Goal: Task Accomplishment & Management: Complete application form

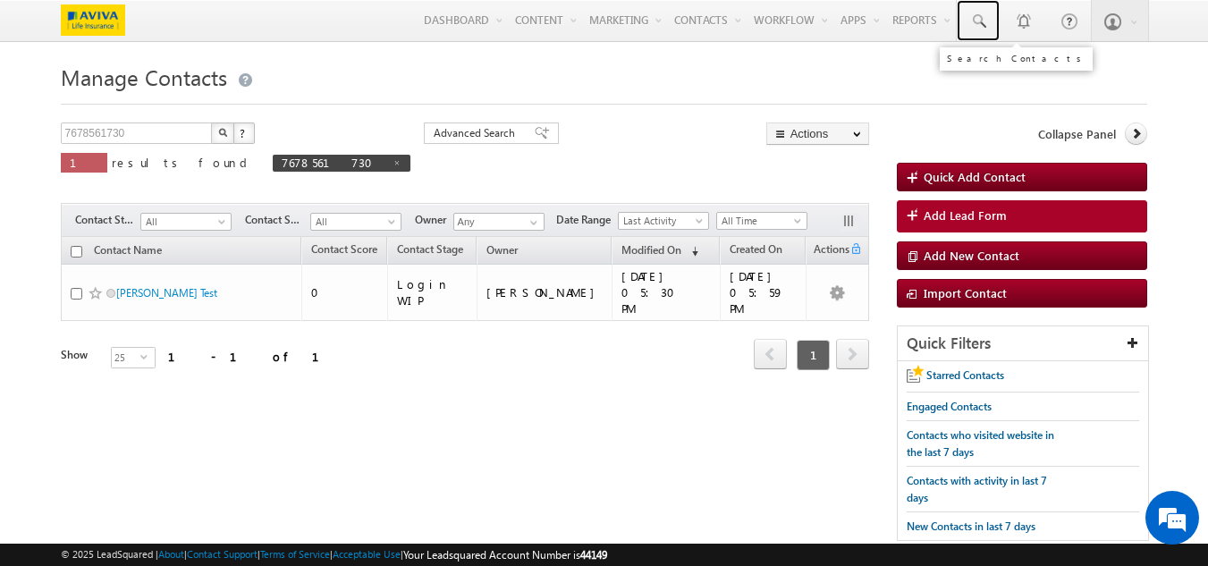
click at [984, 21] on span at bounding box center [979, 22] width 18 height 18
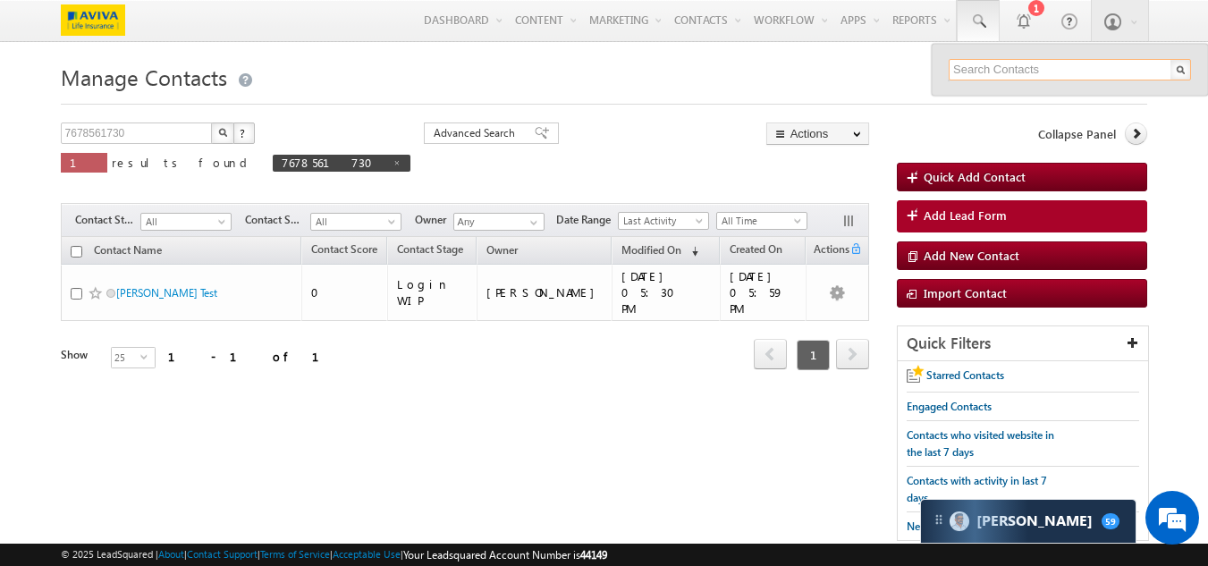
click at [1045, 66] on input "text" at bounding box center [1070, 69] width 242 height 21
paste input "9857485850"
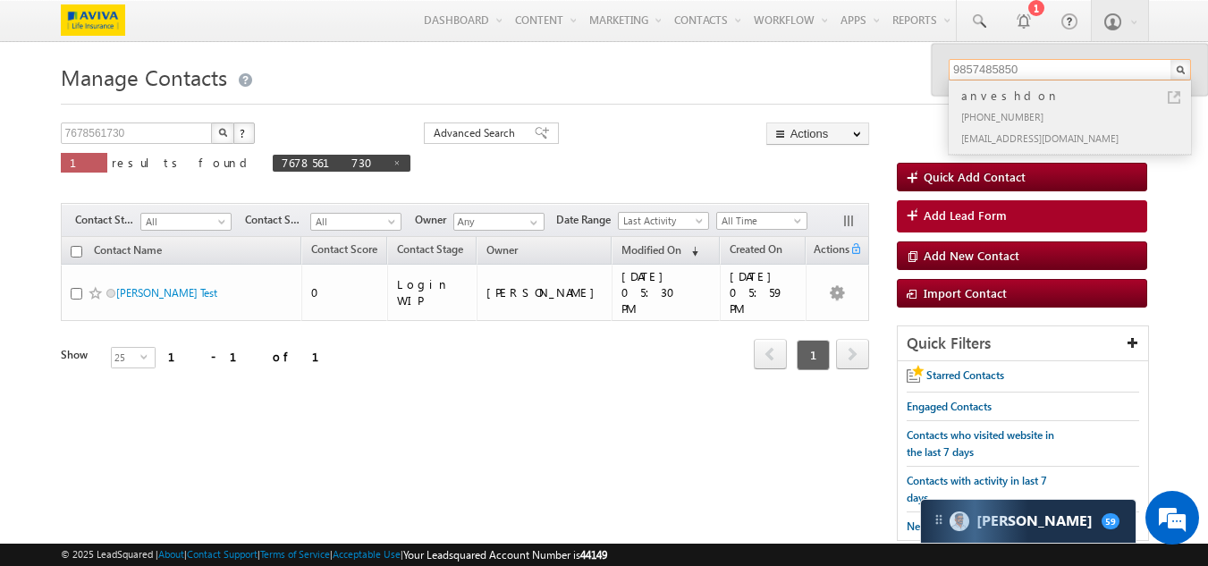
type input "9857485850"
click at [1002, 104] on div "anveshdon" at bounding box center [1078, 96] width 240 height 20
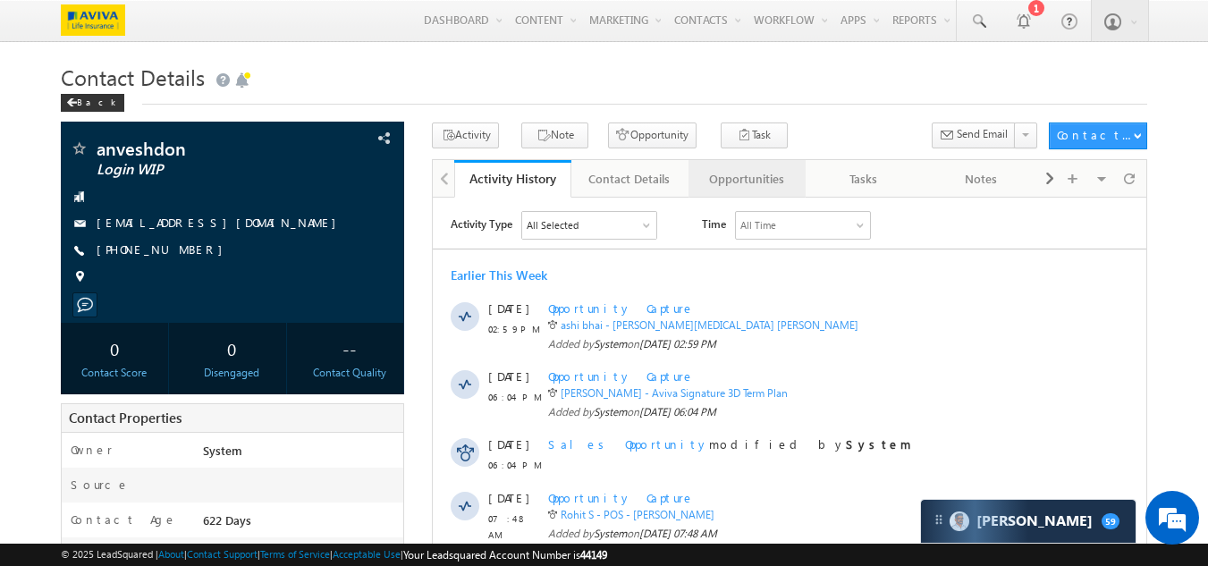
click at [745, 180] on div "Opportunities" at bounding box center [746, 178] width 87 height 21
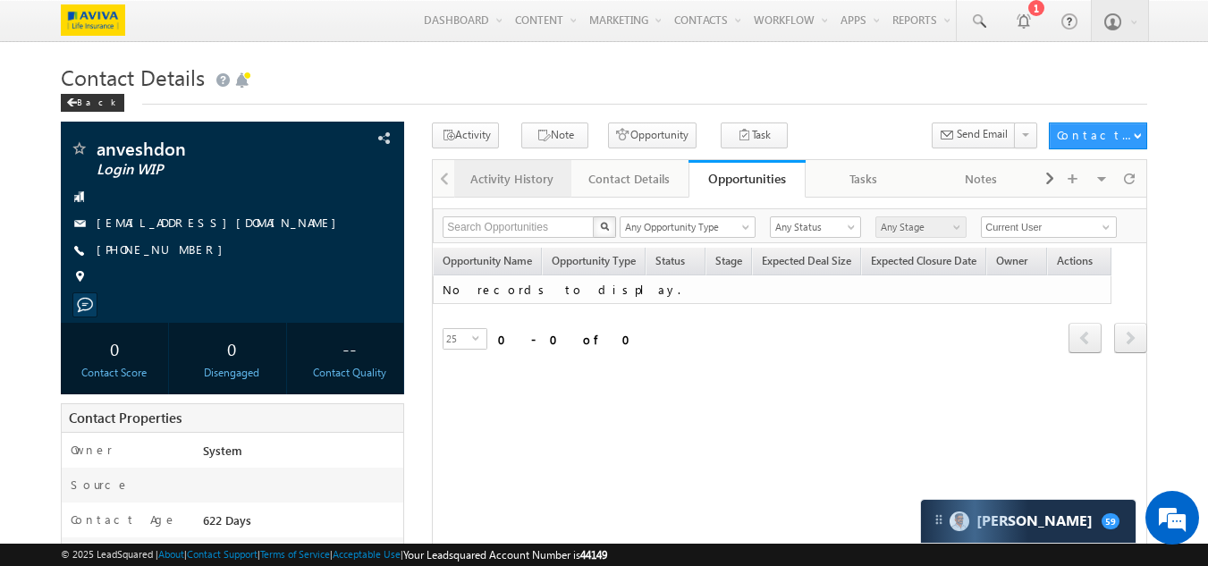
click at [498, 175] on div "Activity History" at bounding box center [512, 178] width 87 height 21
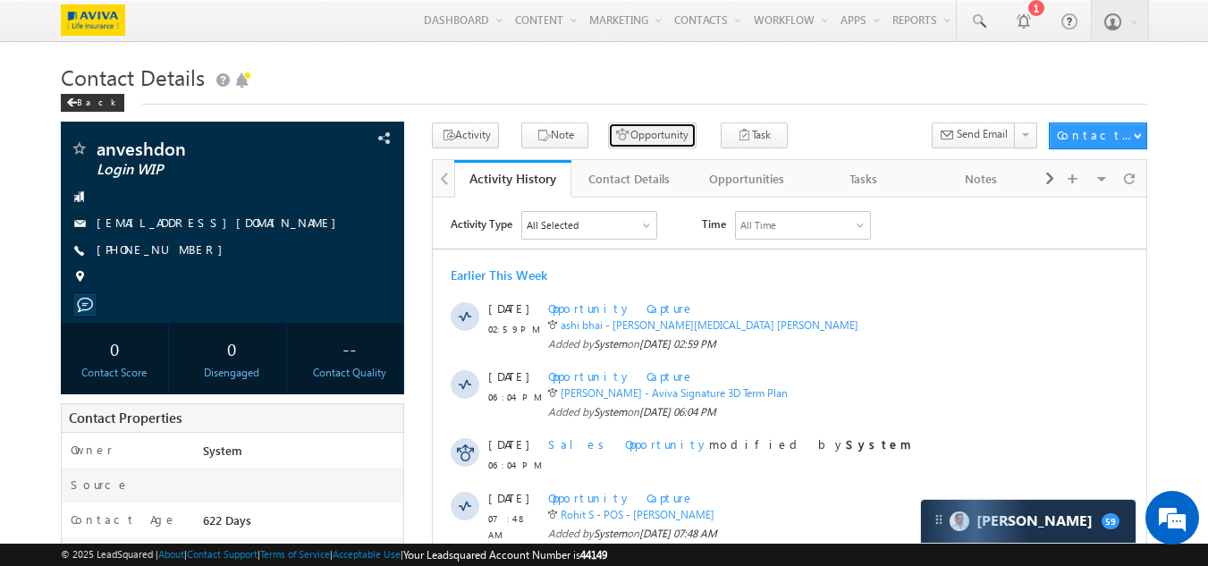
click at [614, 134] on button "Opportunity" at bounding box center [652, 136] width 89 height 26
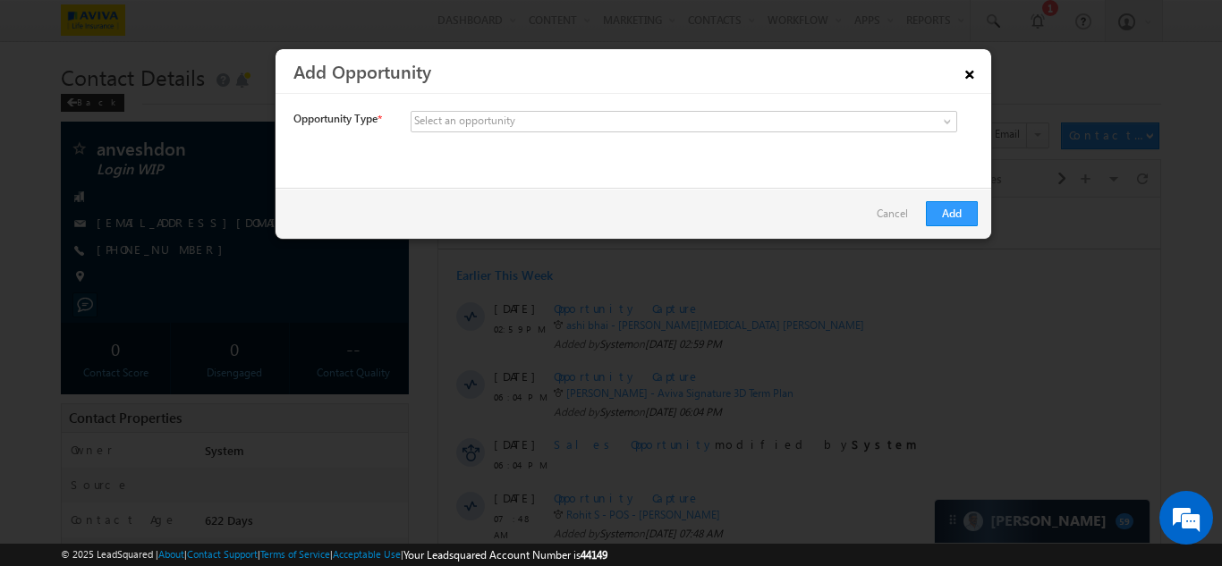
click at [970, 73] on link "×" at bounding box center [969, 70] width 30 height 31
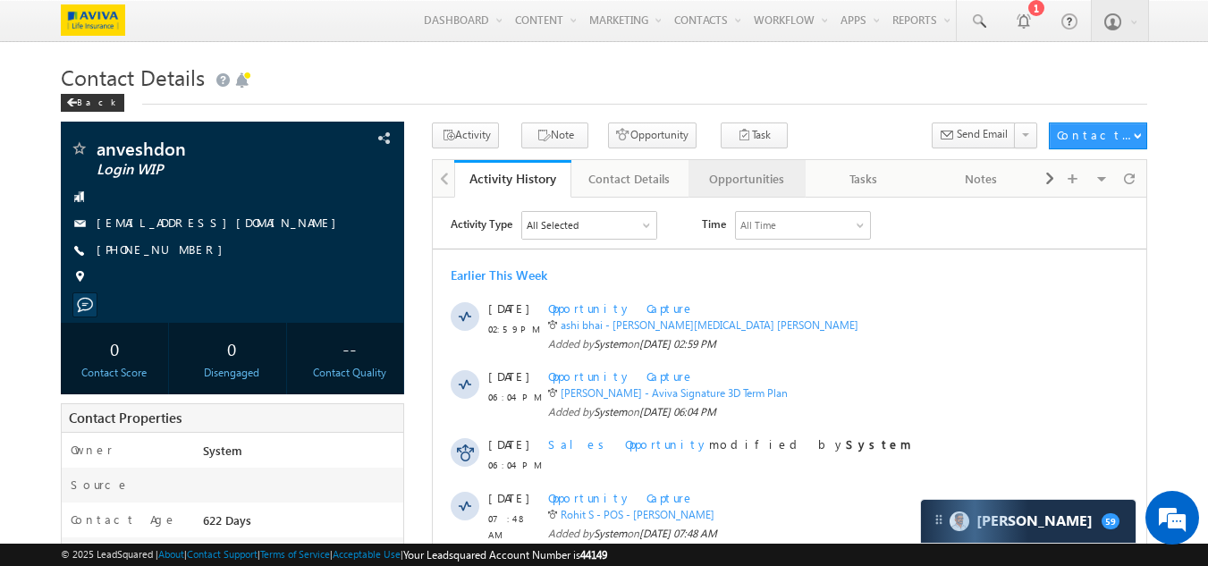
click at [741, 181] on div "Opportunities" at bounding box center [746, 178] width 87 height 21
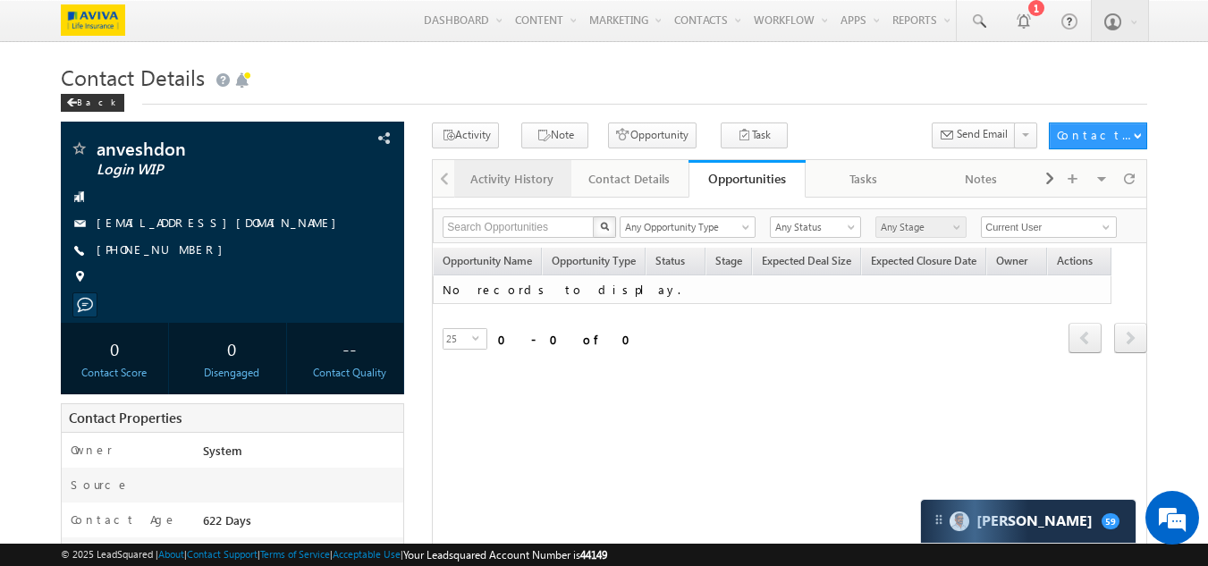
click at [495, 186] on div "Activity History" at bounding box center [512, 178] width 87 height 21
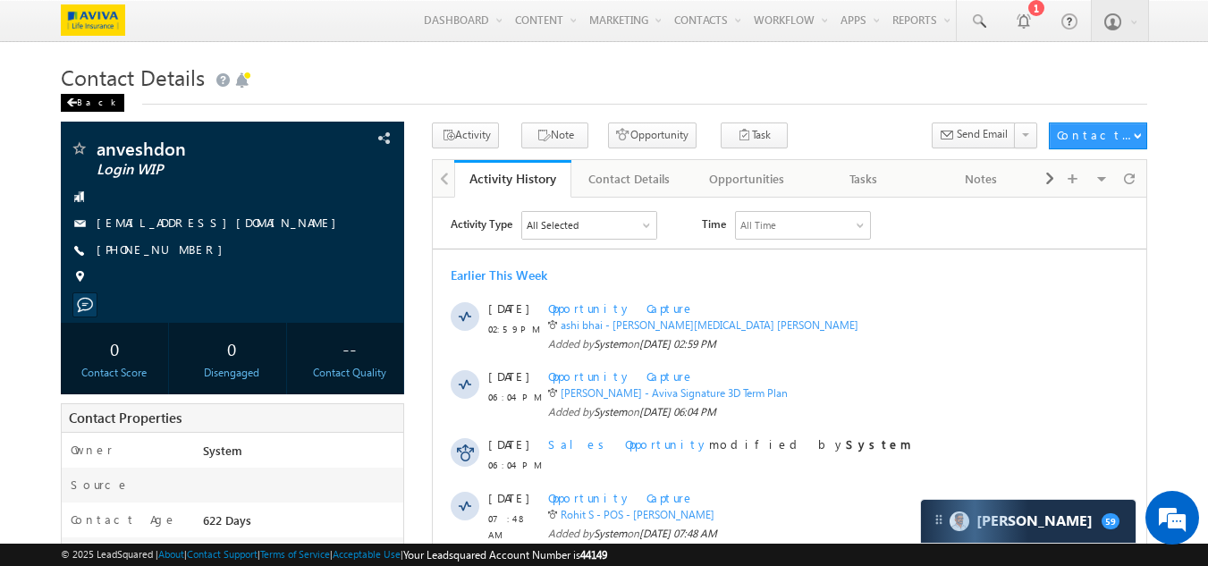
click at [80, 103] on div "Back" at bounding box center [93, 103] width 64 height 18
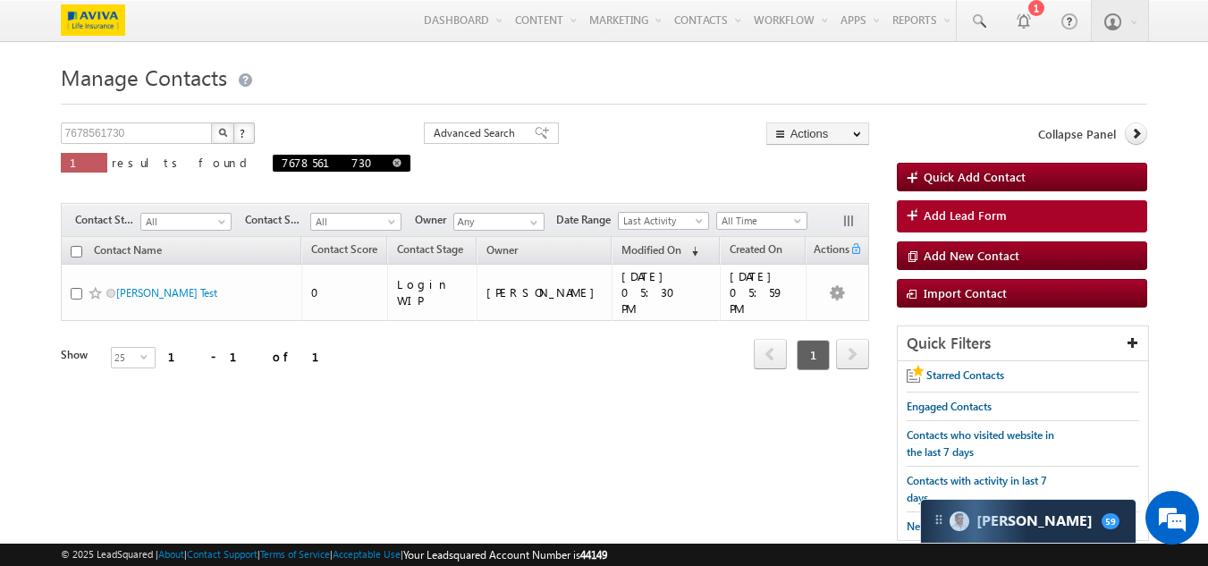
click at [393, 163] on span at bounding box center [397, 162] width 9 height 9
type input "Search Contacts"
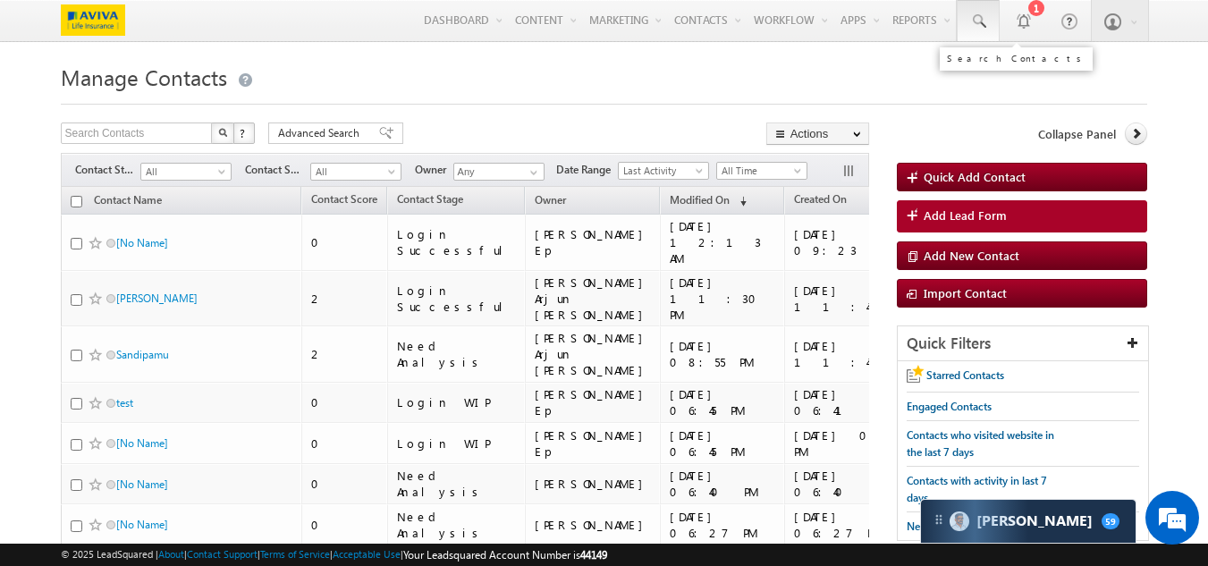
click at [973, 17] on span at bounding box center [979, 22] width 18 height 18
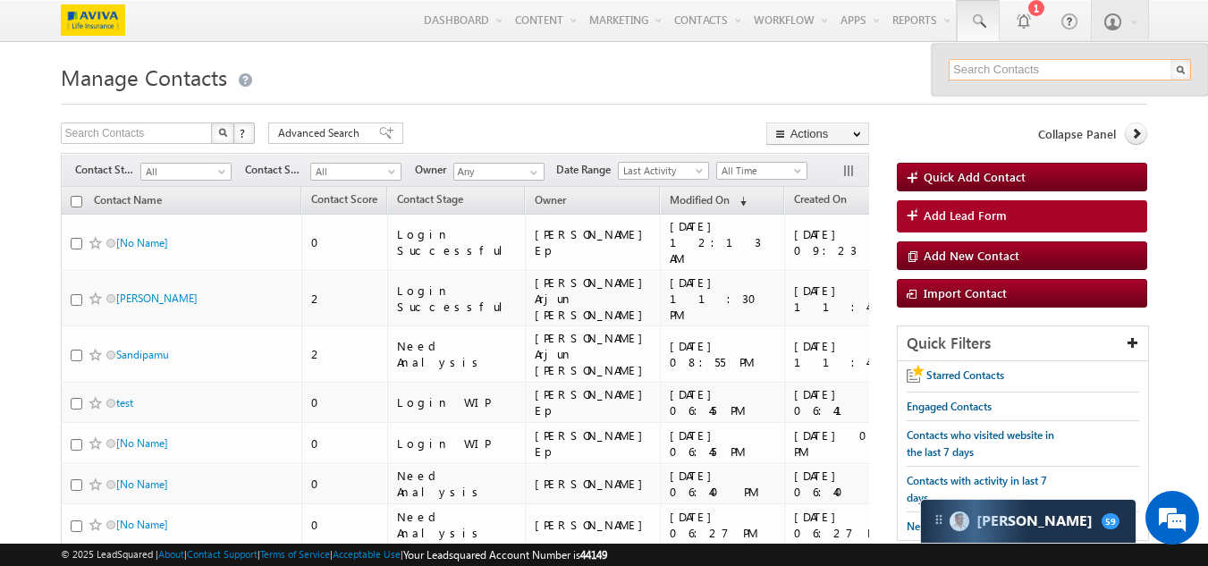
click at [1007, 72] on input "text" at bounding box center [1070, 69] width 242 height 21
paste input "9857485850"
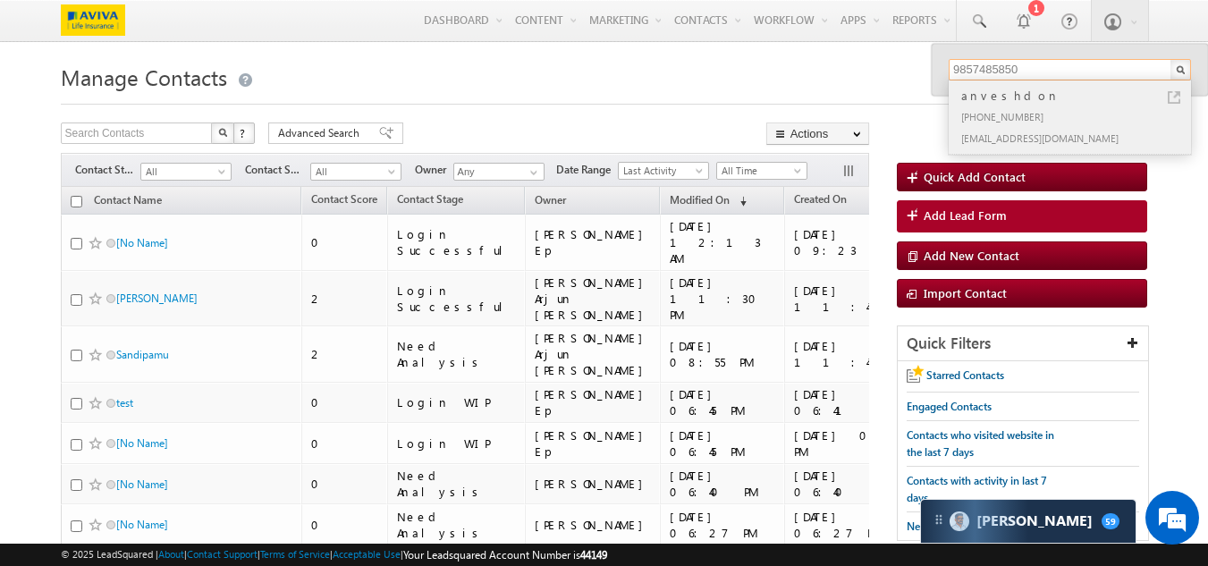
type input "9857485850"
click at [1009, 144] on div "anubhai420@gmail.com" at bounding box center [1078, 137] width 240 height 21
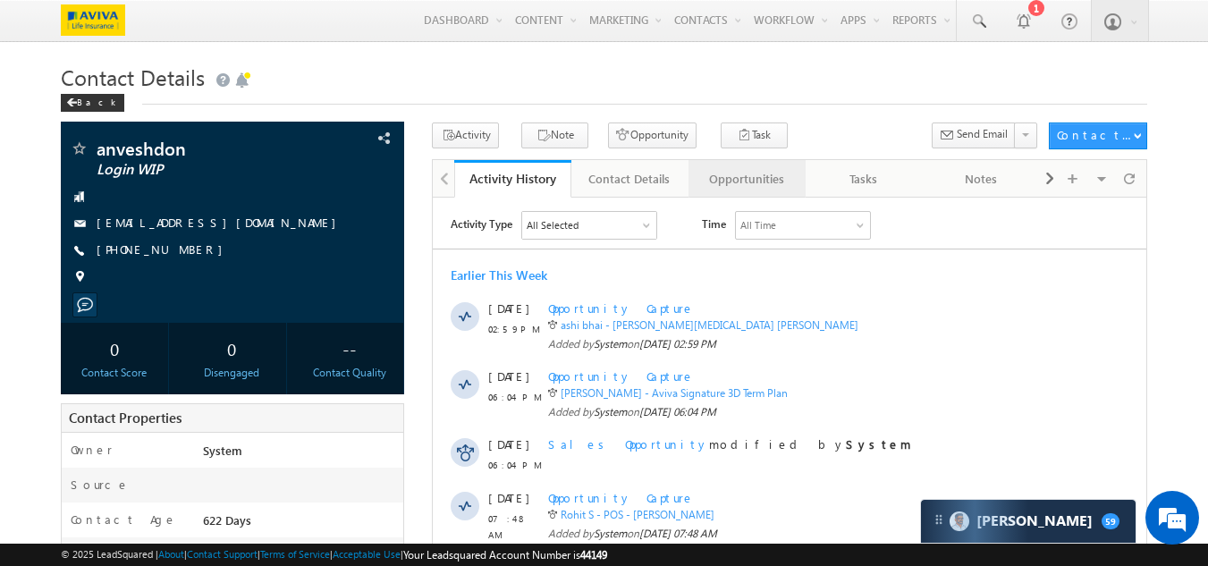
click at [750, 178] on div "Opportunities" at bounding box center [746, 178] width 87 height 21
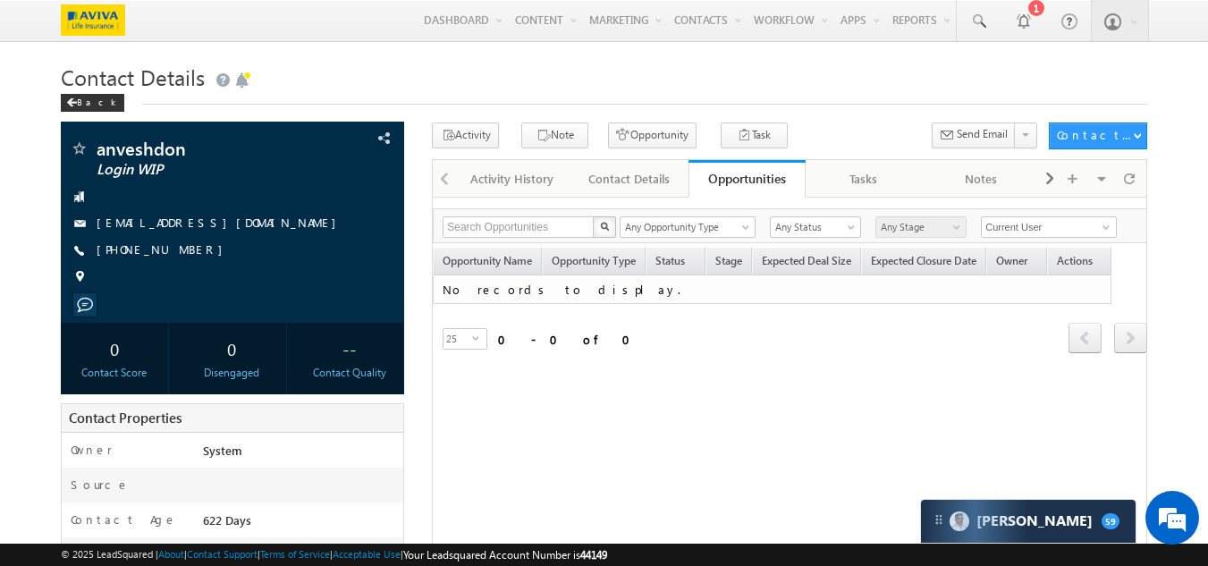
click at [512, 292] on td "No records to display." at bounding box center [772, 290] width 679 height 30
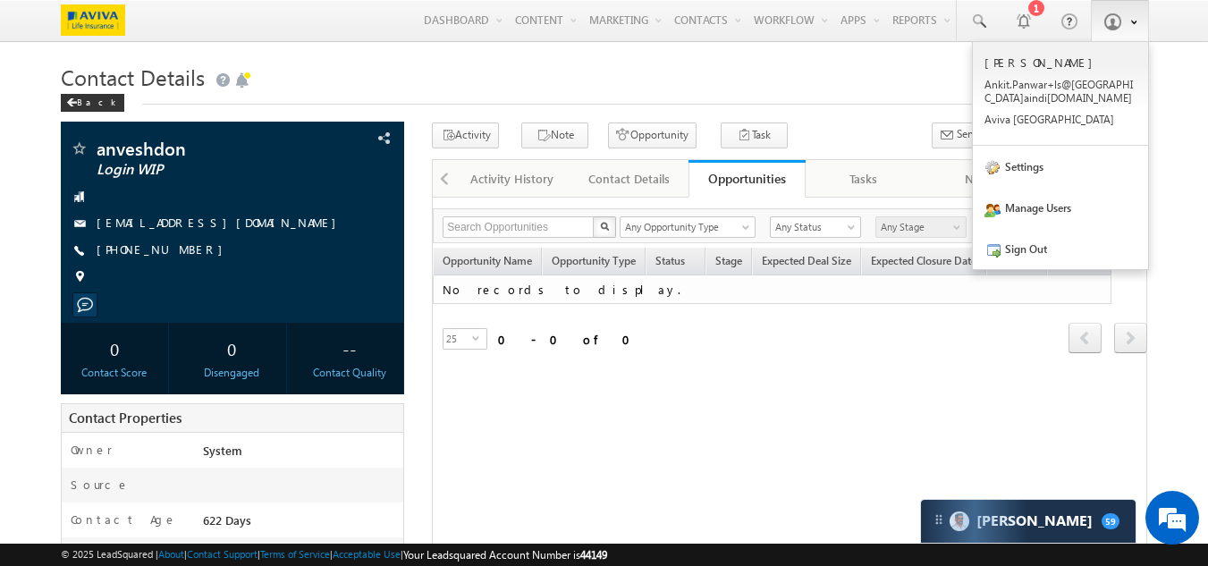
click at [1123, 24] on link at bounding box center [1120, 20] width 58 height 41
click at [1124, 21] on span at bounding box center [1130, 20] width 13 height 15
click at [1039, 246] on link "Sign Out" at bounding box center [1060, 248] width 175 height 41
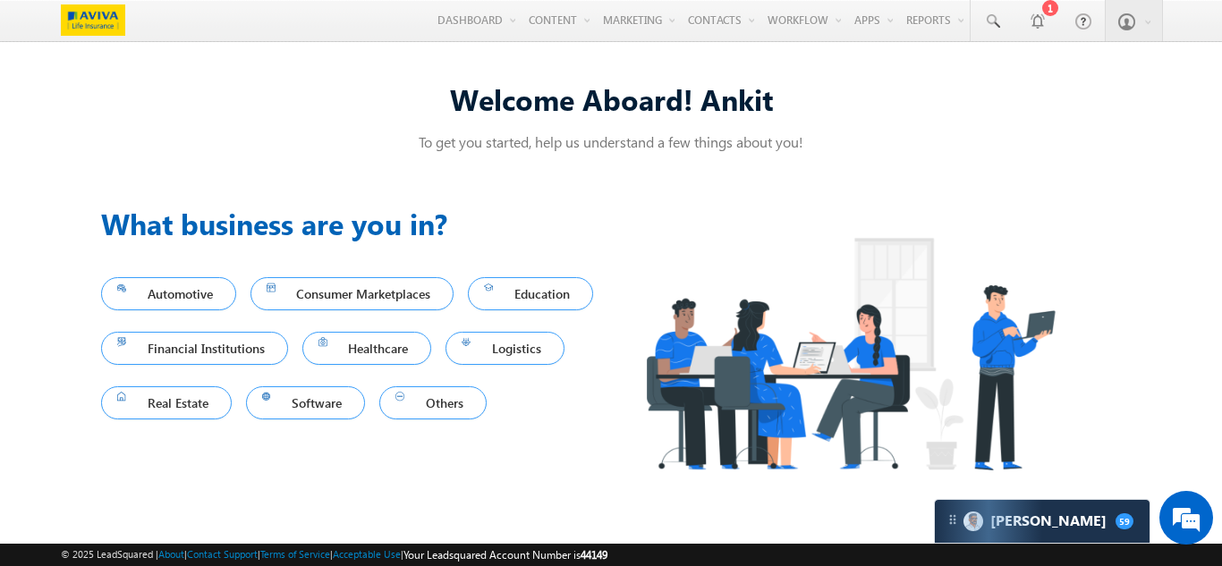
drag, startPoint x: 520, startPoint y: 384, endPoint x: 309, endPoint y: 498, distance: 239.3
click at [309, 445] on div "Automotive Consumer Marketplaces Education Financial Institutions Healthcare Lo…" at bounding box center [356, 348] width 510 height 192
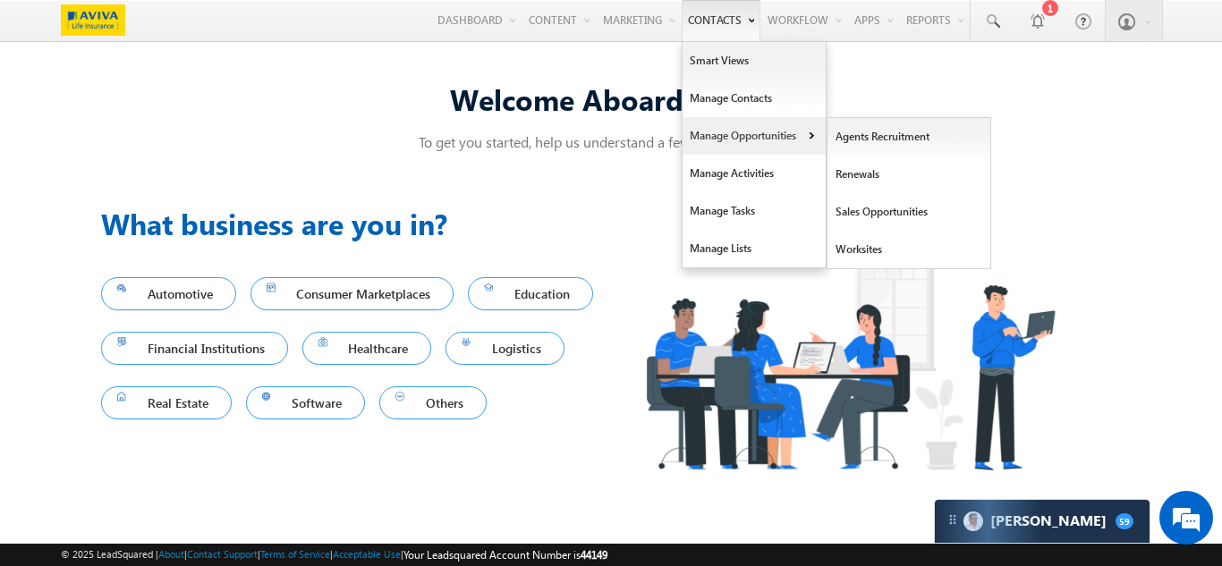
click at [736, 136] on link "Manage Opportunities" at bounding box center [753, 136] width 143 height 38
click at [713, 138] on link "Manage Opportunities" at bounding box center [753, 136] width 143 height 38
click at [865, 209] on link "Sales Opportunities" at bounding box center [909, 212] width 164 height 38
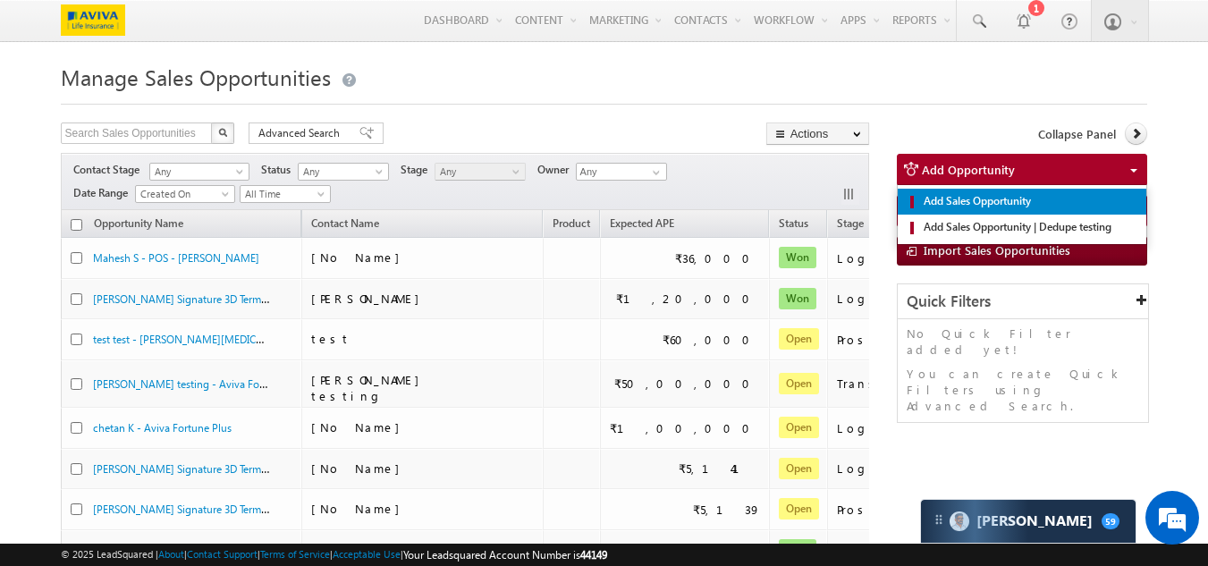
click at [967, 208] on span "Add Sales Opportunity" at bounding box center [1029, 201] width 220 height 16
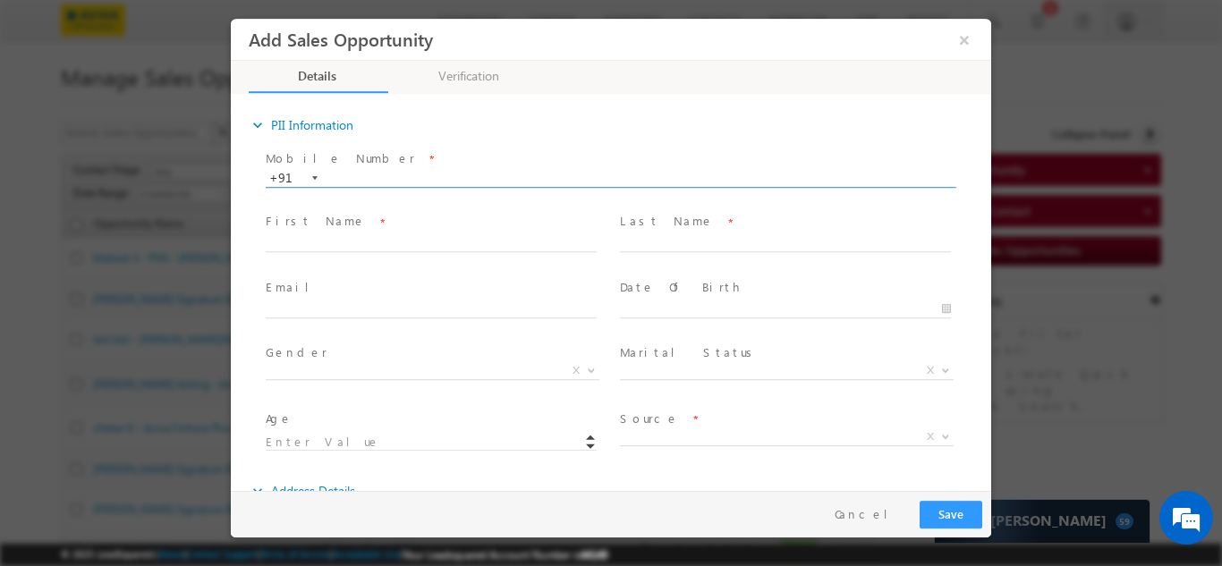
click at [432, 171] on input "text" at bounding box center [610, 178] width 688 height 18
paste input "9857485850"
type input "9857485850"
click at [457, 243] on div "Mobile Number * +91-9857485850 9857485850 +91 Please Note! First Name *" at bounding box center [620, 308] width 742 height 327
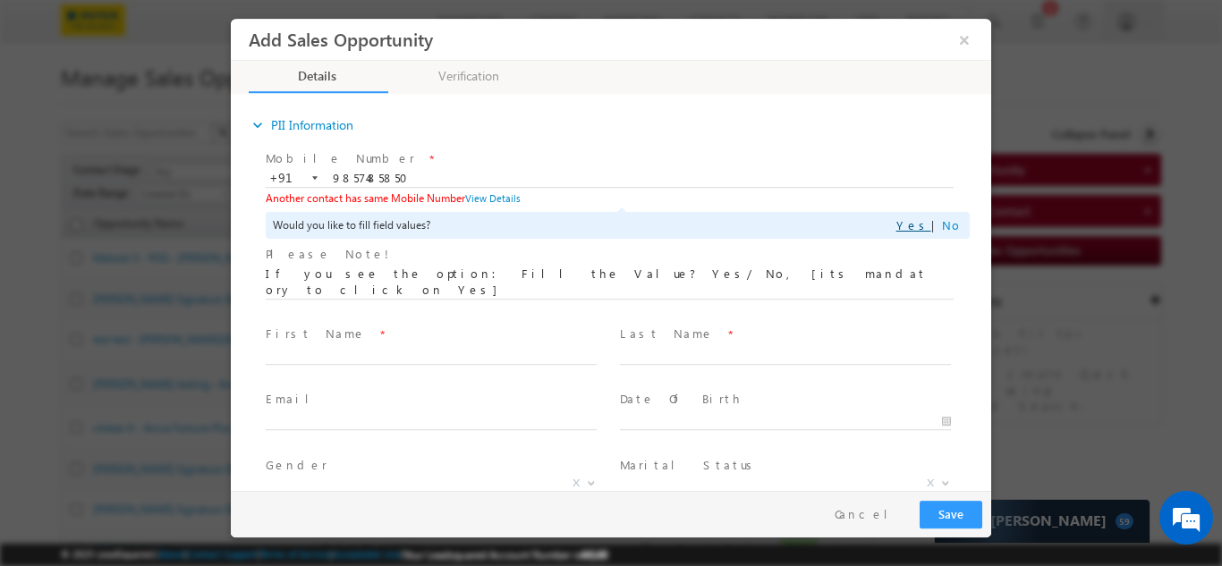
click at [918, 226] on link "Yes" at bounding box center [913, 223] width 35 height 15
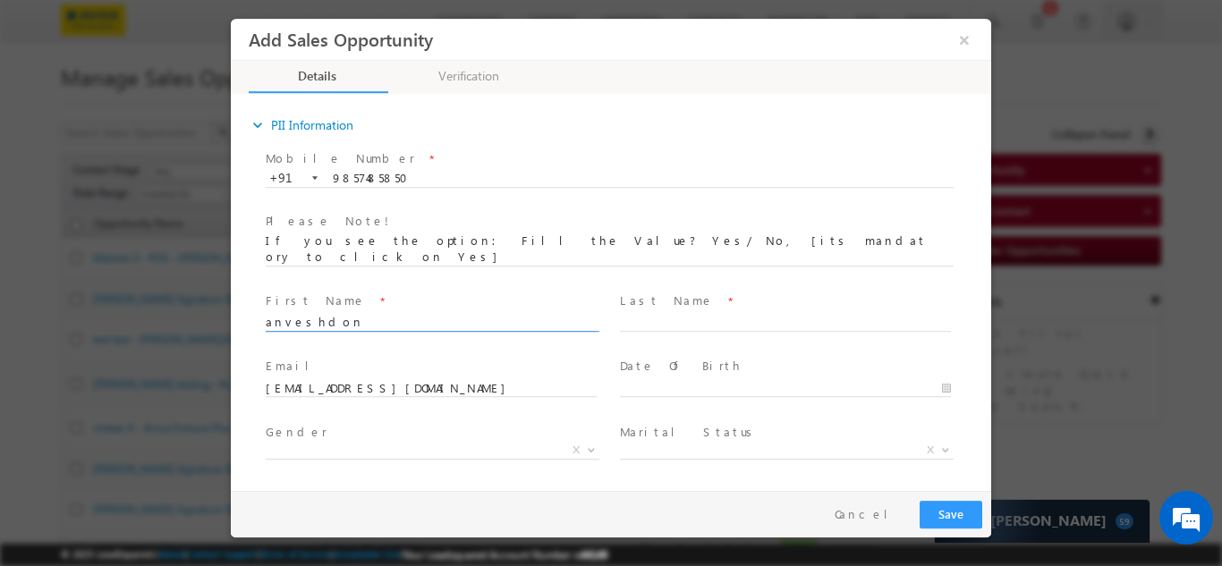
click at [335, 313] on input "anveshdon" at bounding box center [431, 322] width 331 height 18
type input "anvesh"
click at [630, 313] on input "text" at bounding box center [785, 322] width 331 height 18
type input "S"
click at [491, 360] on div "Email * anubhai420@gmail.com" at bounding box center [439, 377] width 347 height 41
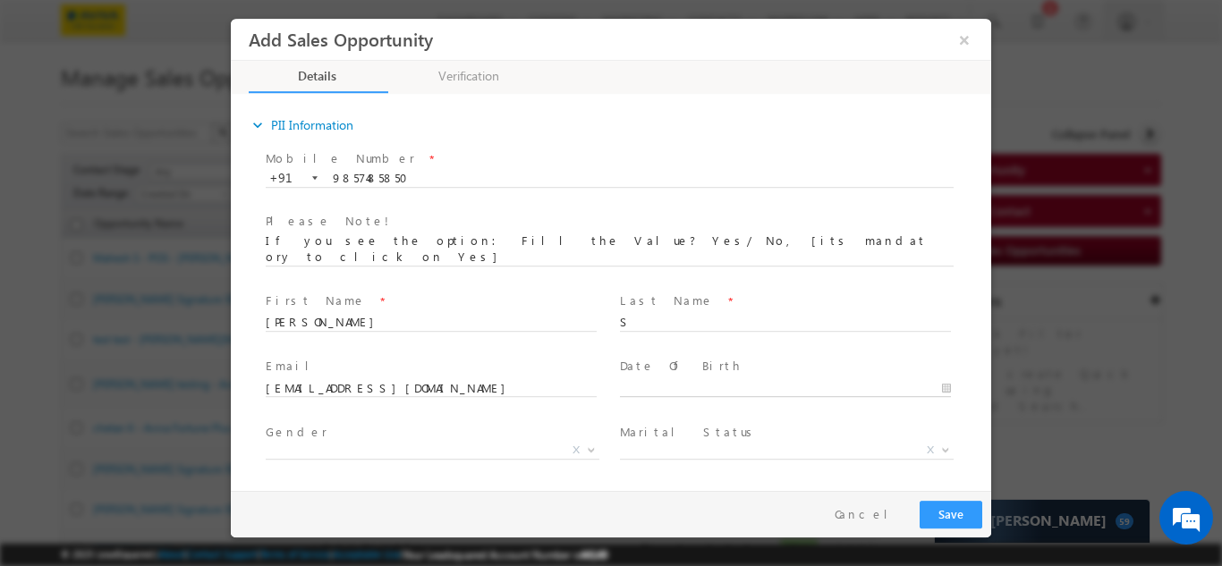
click at [689, 379] on input "text" at bounding box center [785, 388] width 331 height 18
click at [727, 180] on input "2007" at bounding box center [708, 187] width 113 height 14
click at [752, 187] on span at bounding box center [758, 190] width 13 height 7
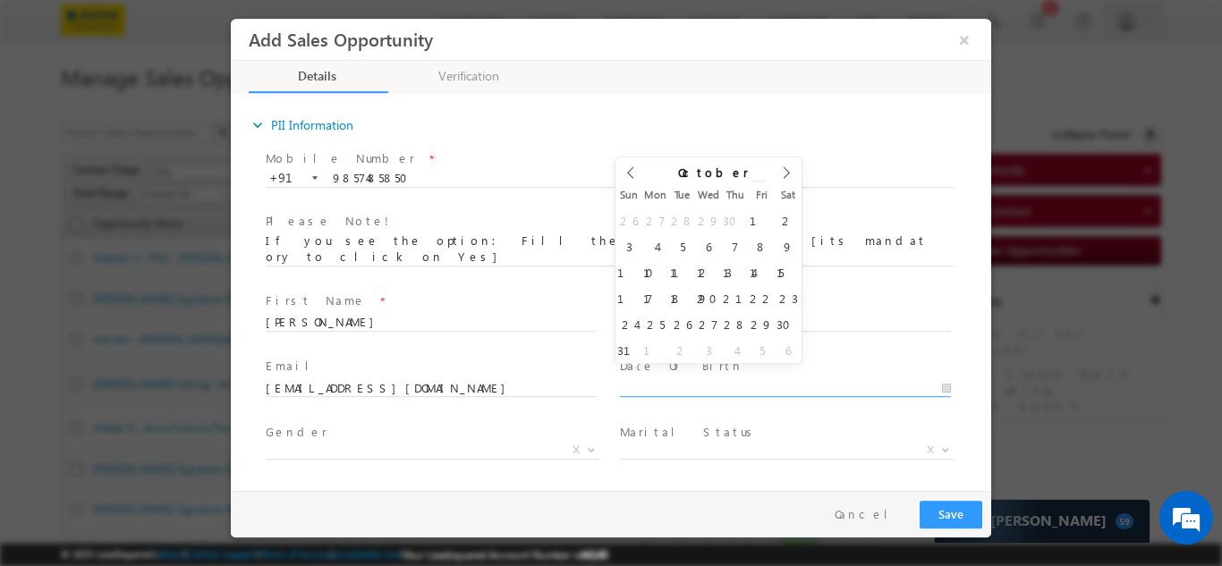
click at [752, 187] on span at bounding box center [758, 190] width 13 height 7
type input "2003"
click at [752, 187] on span at bounding box center [758, 190] width 13 height 7
type input "10/15/2003"
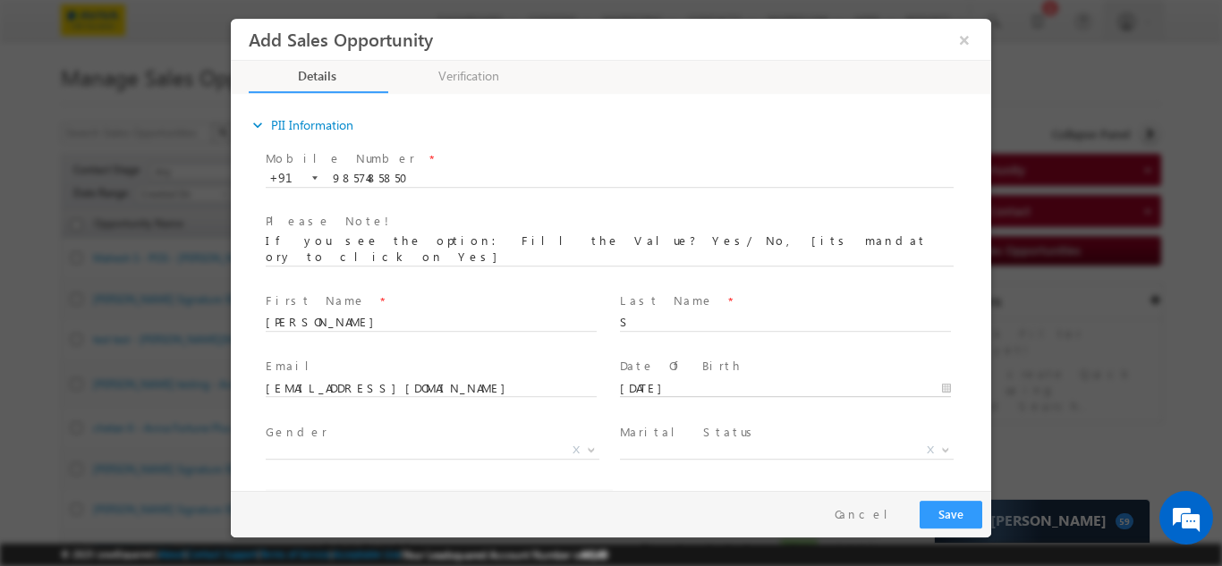
type input "21"
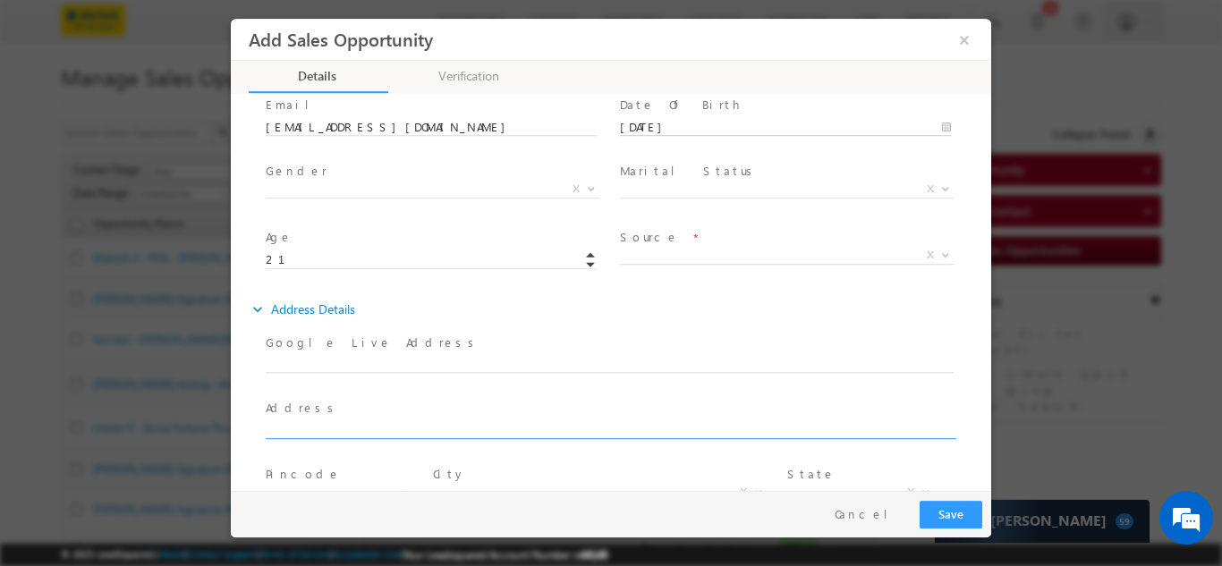
scroll to position [268, 0]
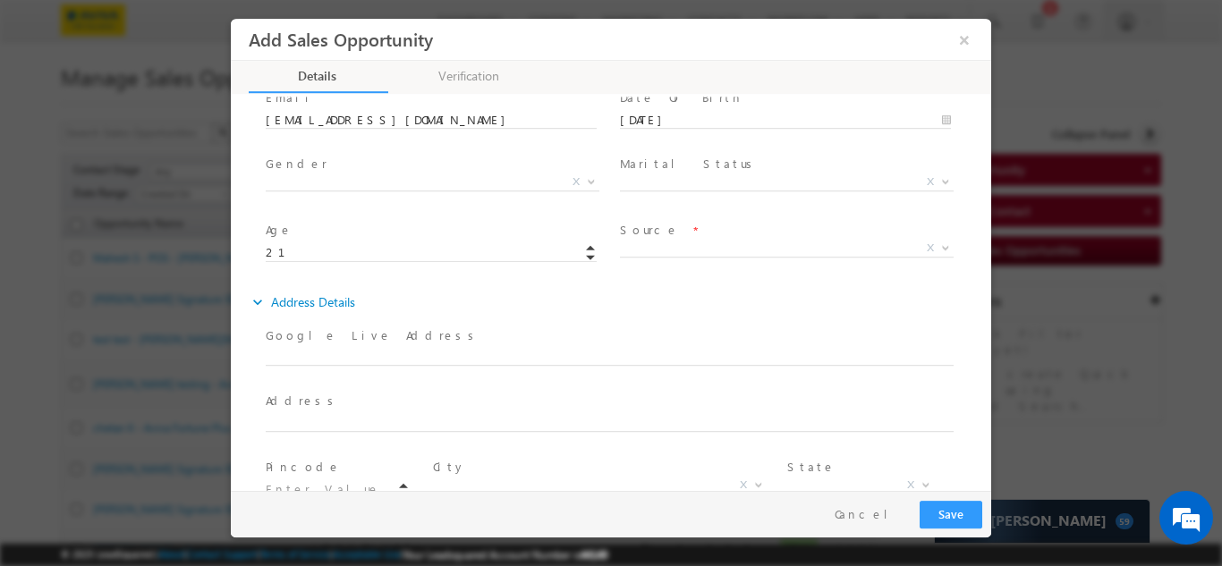
click at [343, 155] on span "Gender *" at bounding box center [431, 164] width 330 height 20
click at [326, 156] on span "Gender *" at bounding box center [431, 164] width 330 height 20
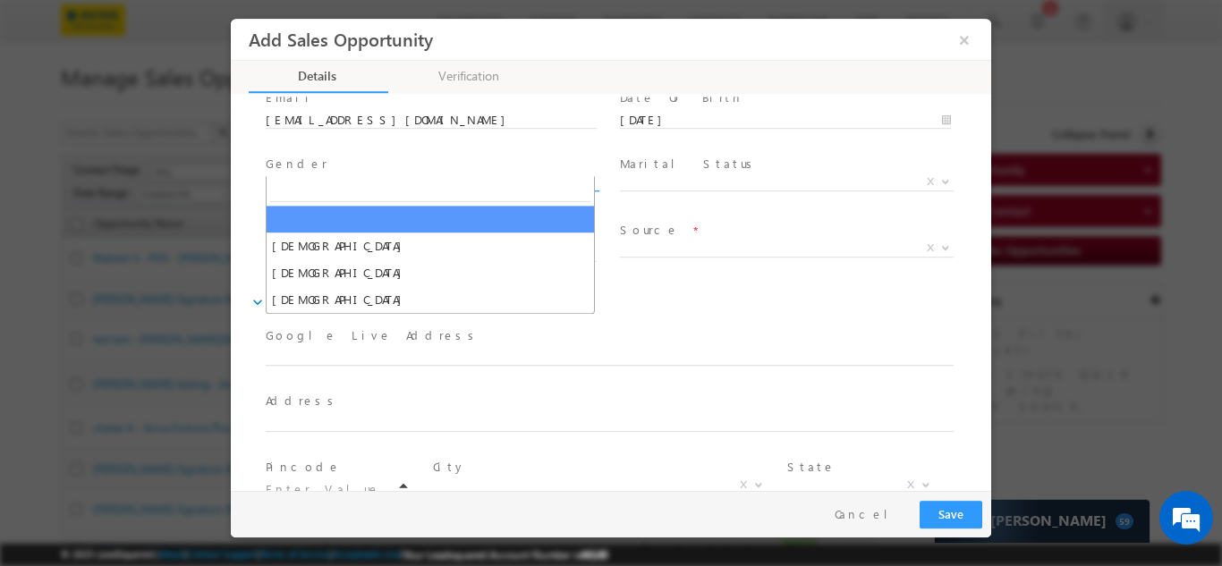
click at [331, 173] on span "X" at bounding box center [433, 182] width 334 height 18
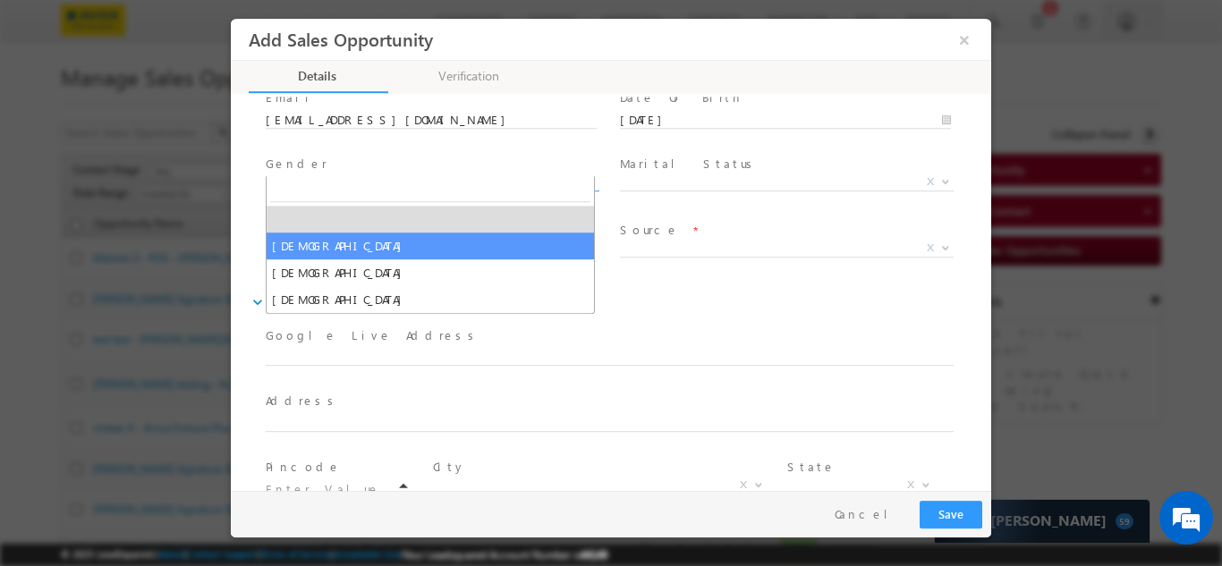
select select "Male"
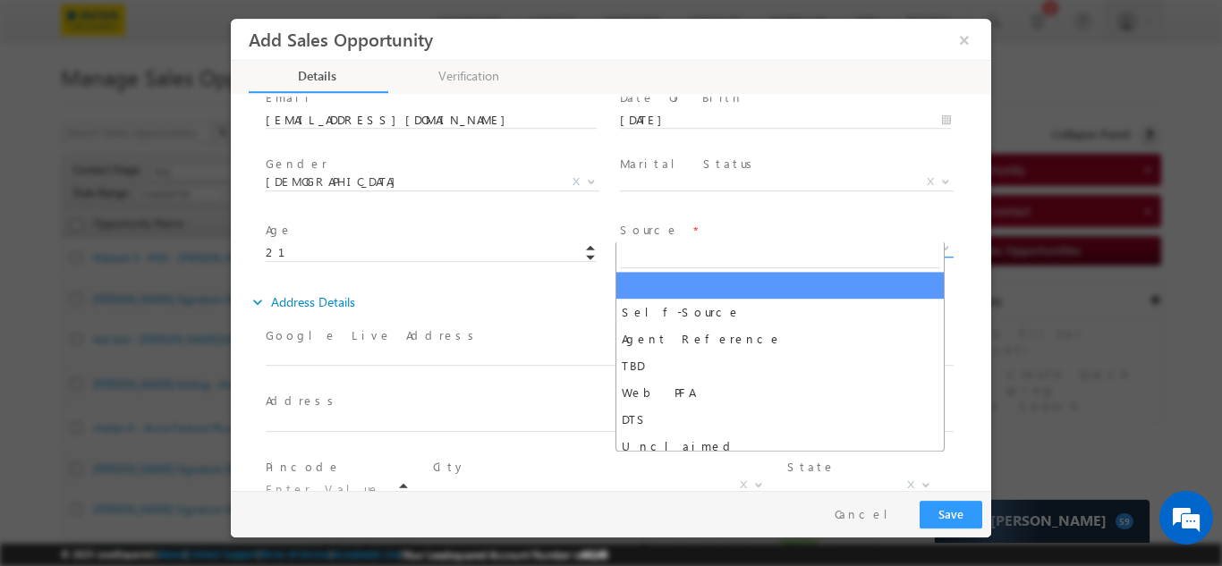
click at [670, 239] on span "X" at bounding box center [787, 248] width 334 height 18
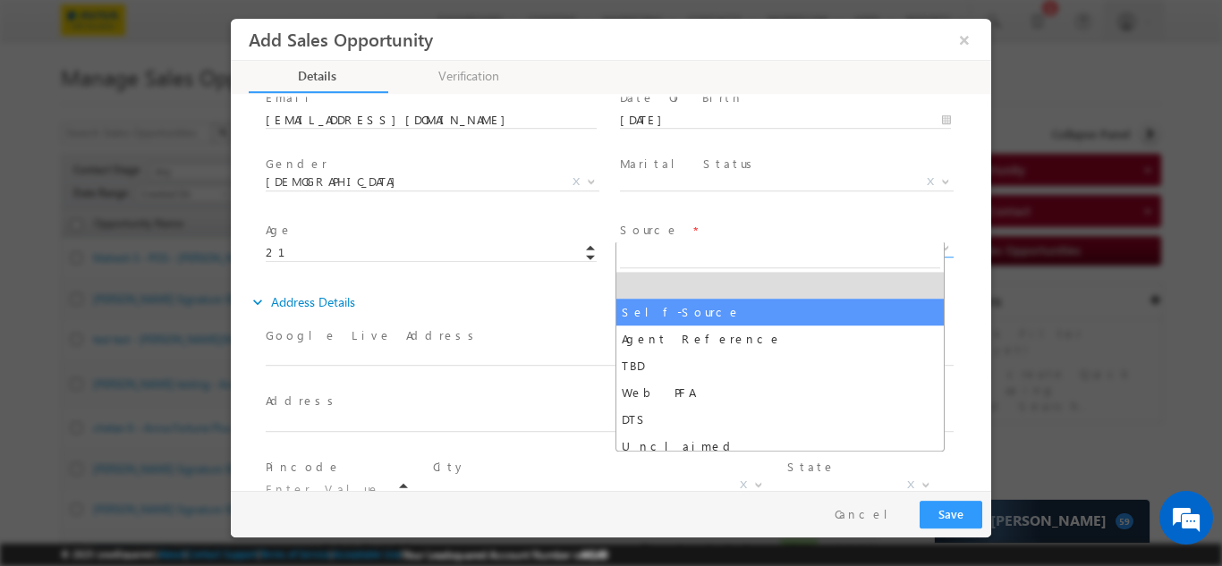
select select "Self-Source"
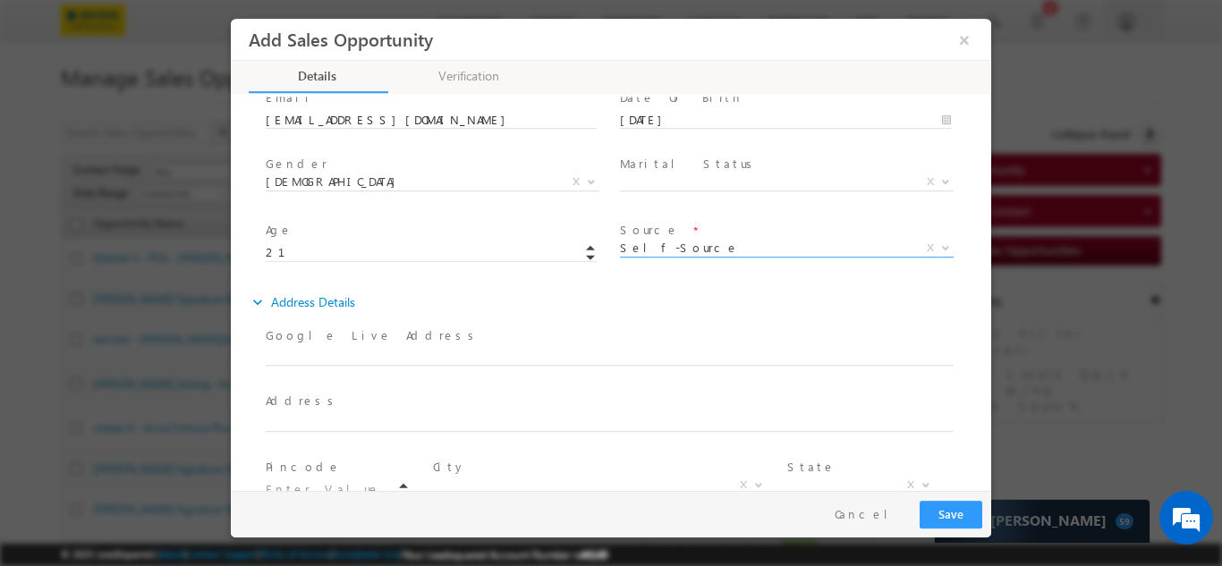
scroll to position [395, 0]
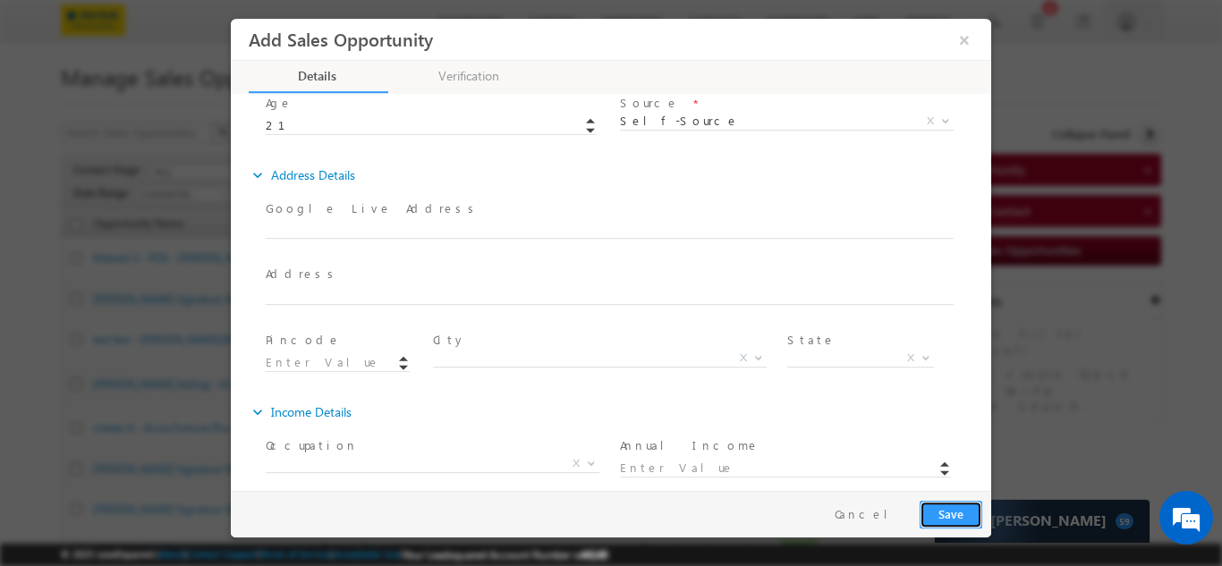
click at [942, 516] on button "Save" at bounding box center [950, 514] width 63 height 28
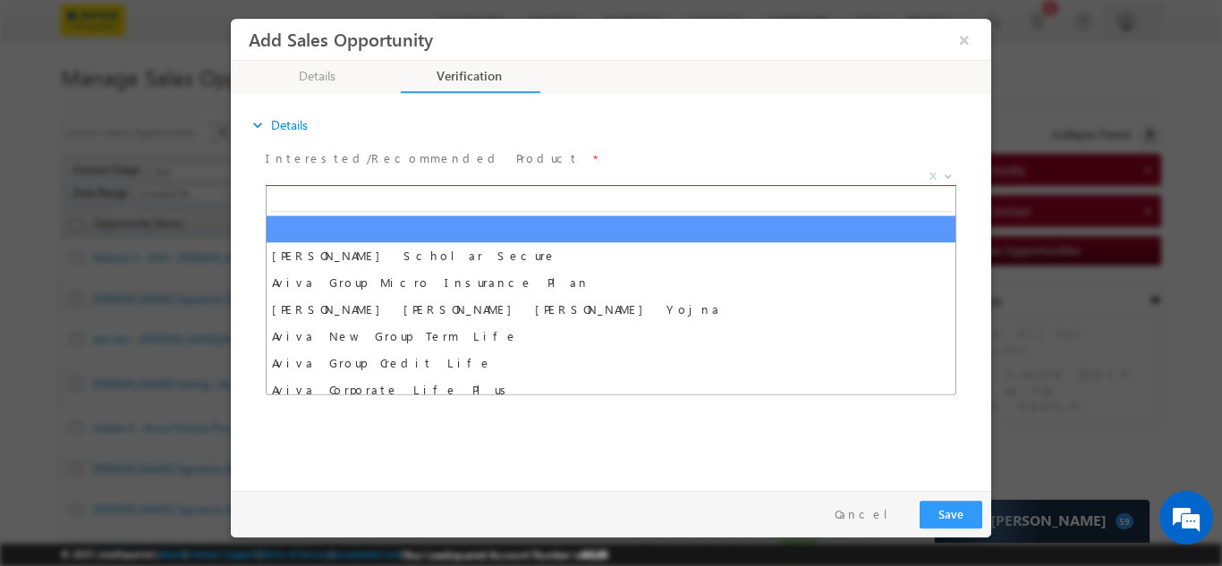
click at [380, 177] on span "X" at bounding box center [611, 176] width 690 height 18
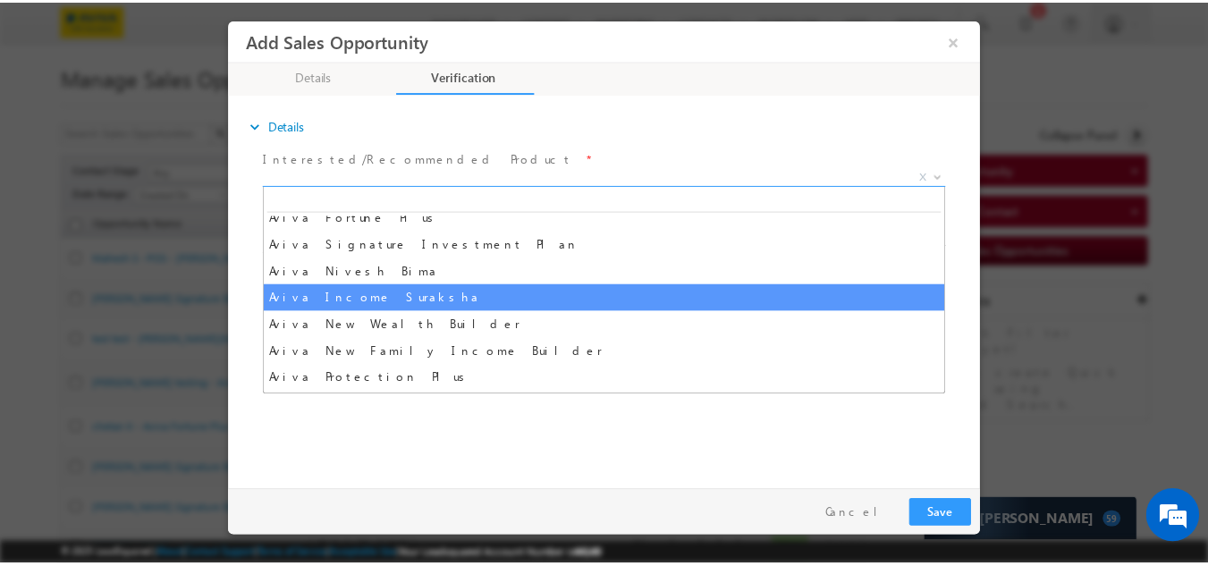
scroll to position [447, 0]
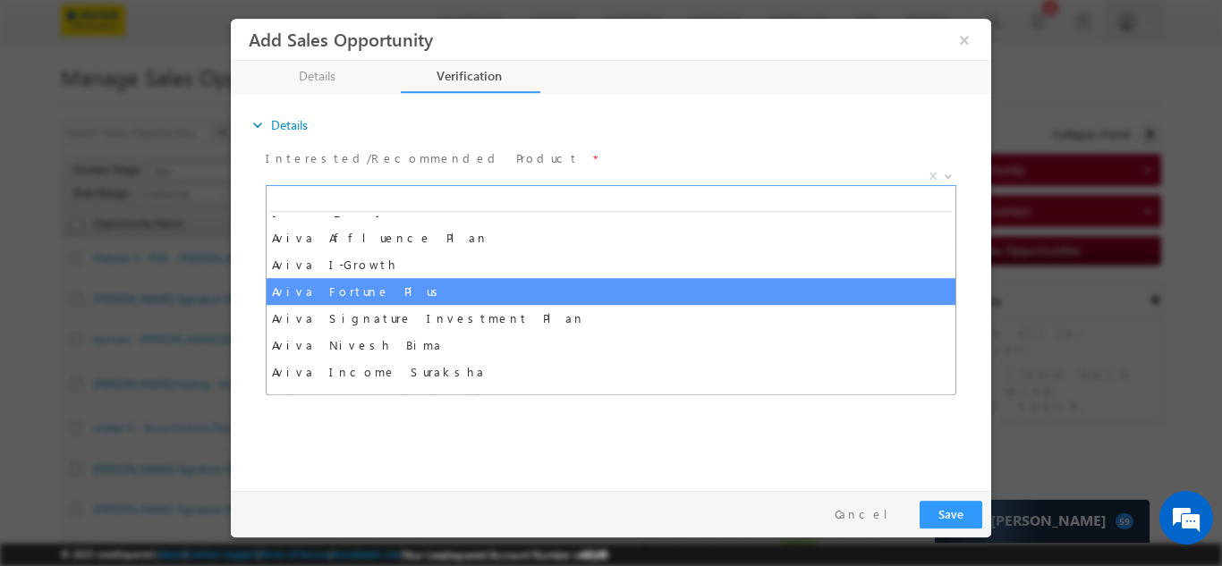
select select "Aviva Fortune Plus"
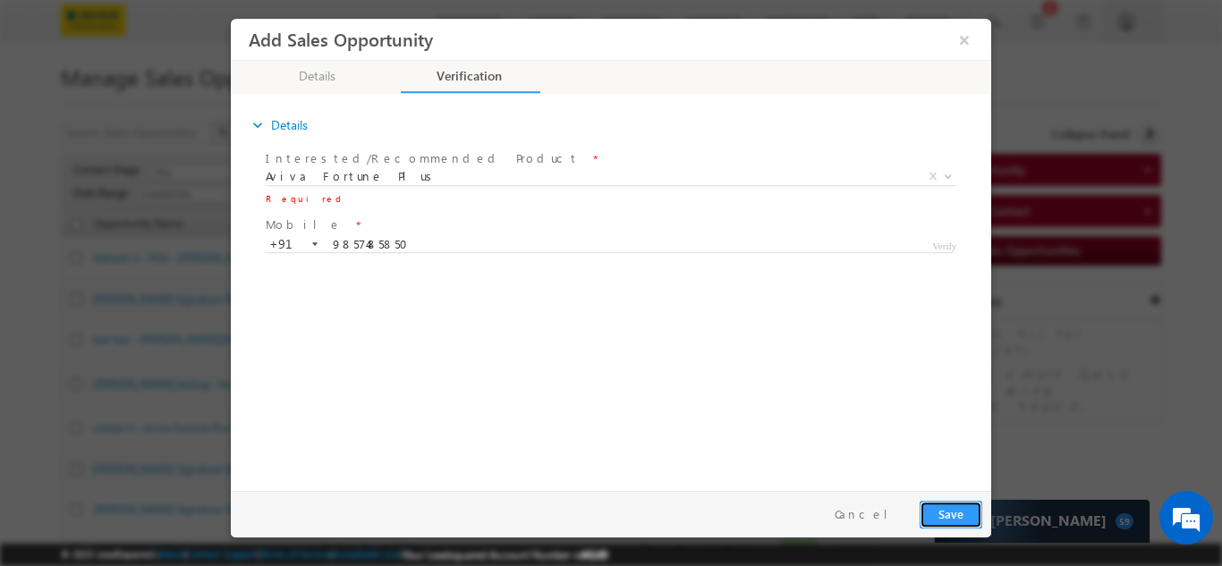
click at [941, 508] on button "Save" at bounding box center [950, 514] width 63 height 28
